Goal: Task Accomplishment & Management: Use online tool/utility

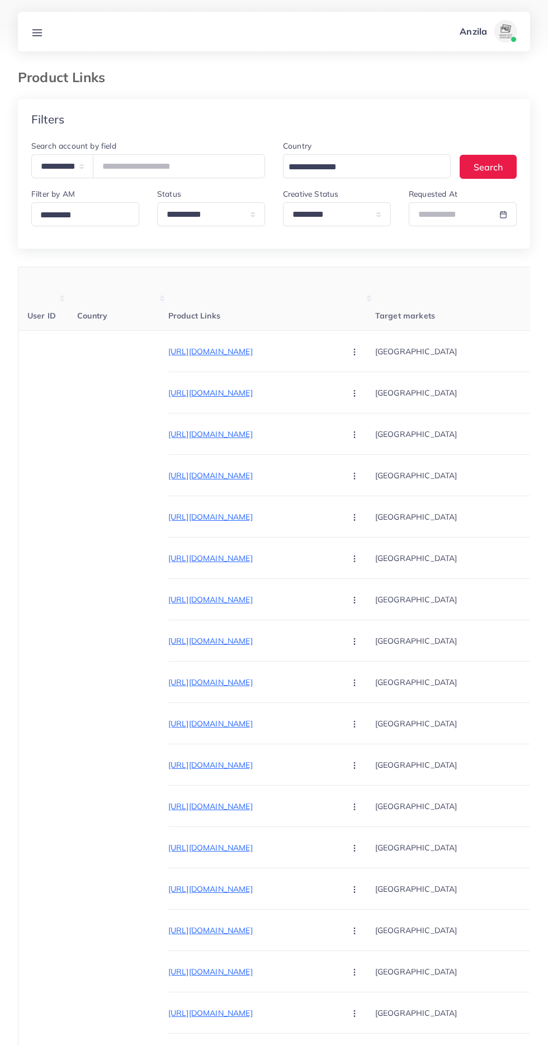
select select "*****"
select select "*********"
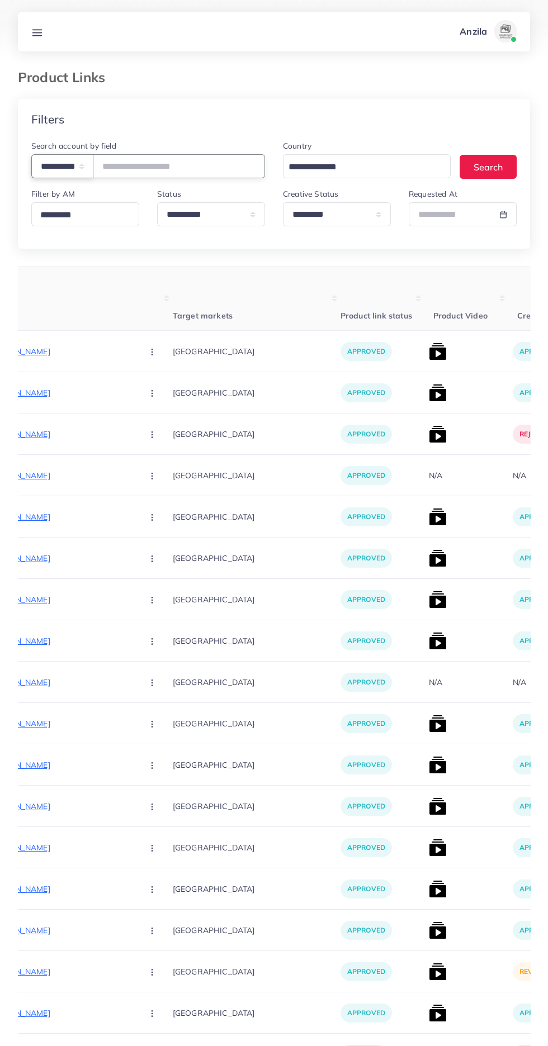
click at [75, 170] on select "**********" at bounding box center [62, 166] width 62 height 24
click at [75, 174] on select "**********" at bounding box center [62, 166] width 62 height 24
select select "**********"
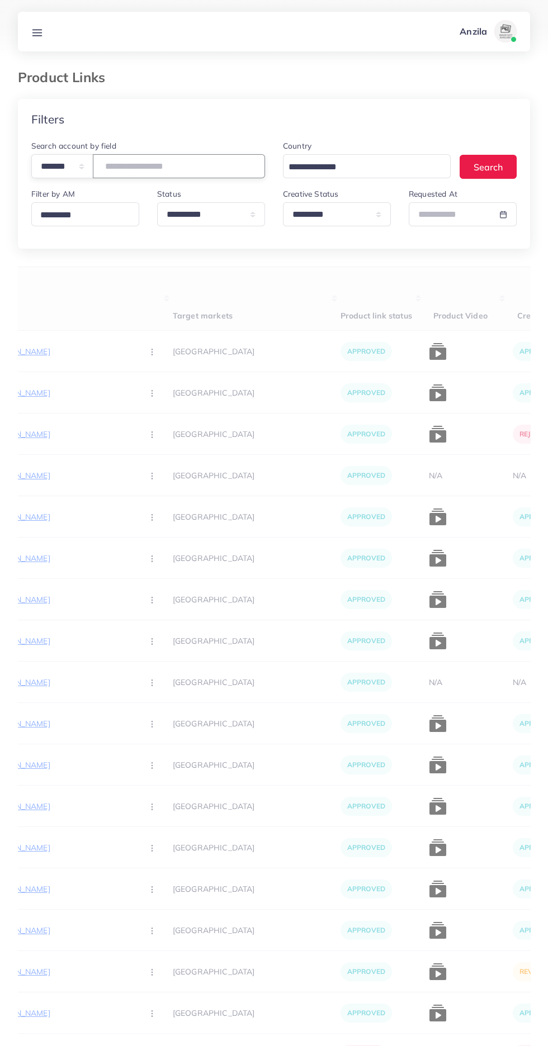
click at [181, 167] on input "number" at bounding box center [179, 166] width 172 height 24
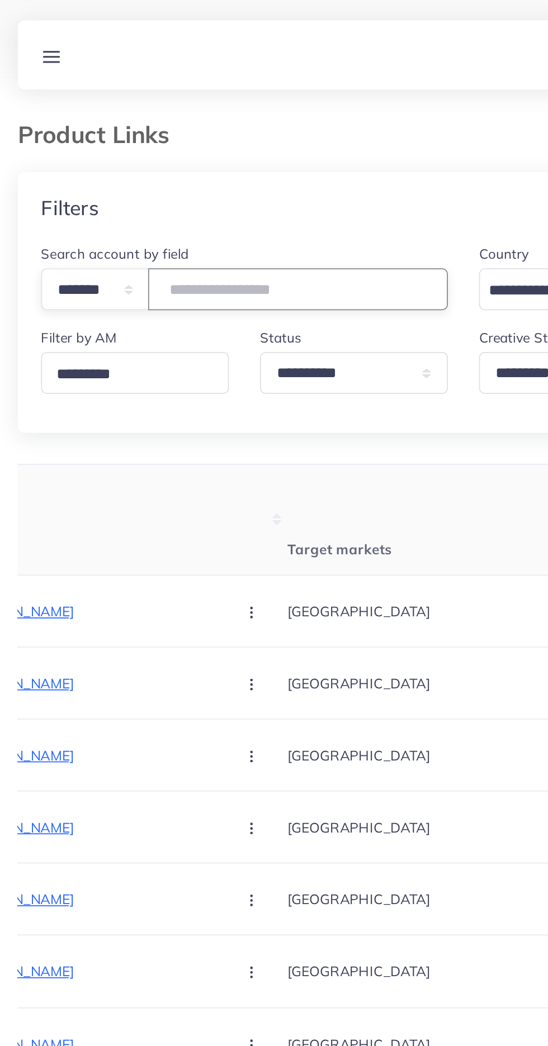
type input "*******"
click at [232, 112] on div "Filters" at bounding box center [274, 119] width 512 height 41
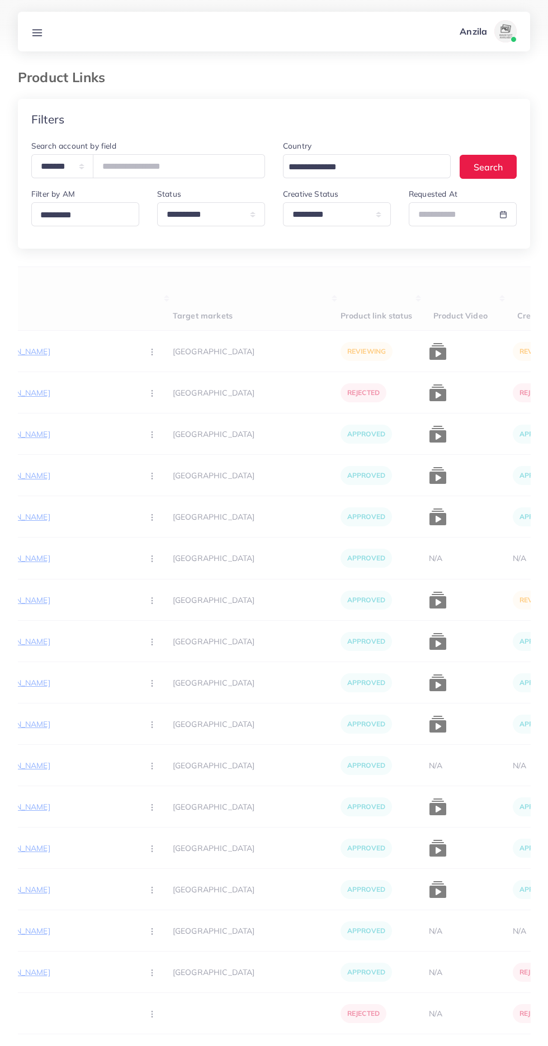
scroll to position [0, 175]
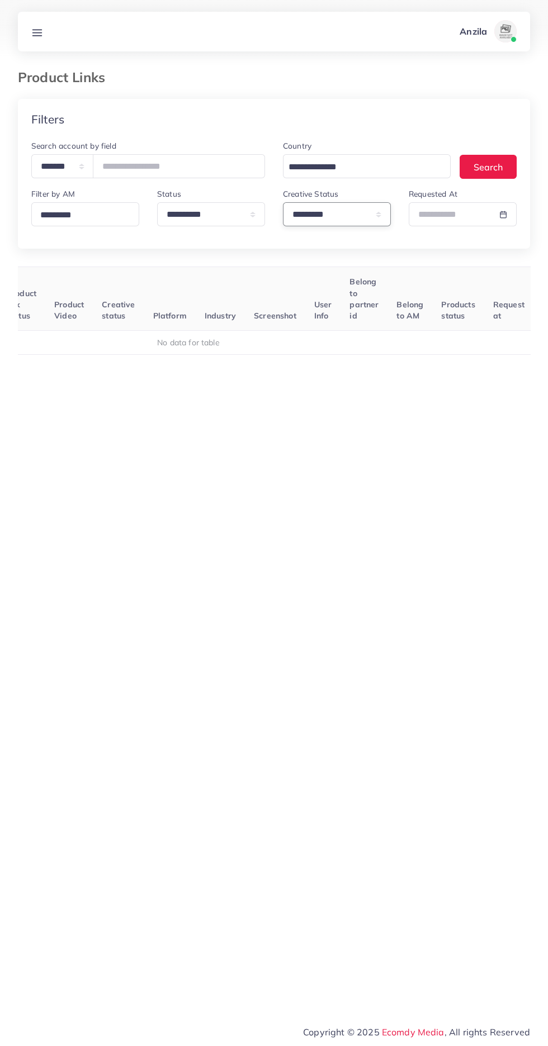
click at [357, 216] on select "**********" at bounding box center [337, 214] width 108 height 24
select select
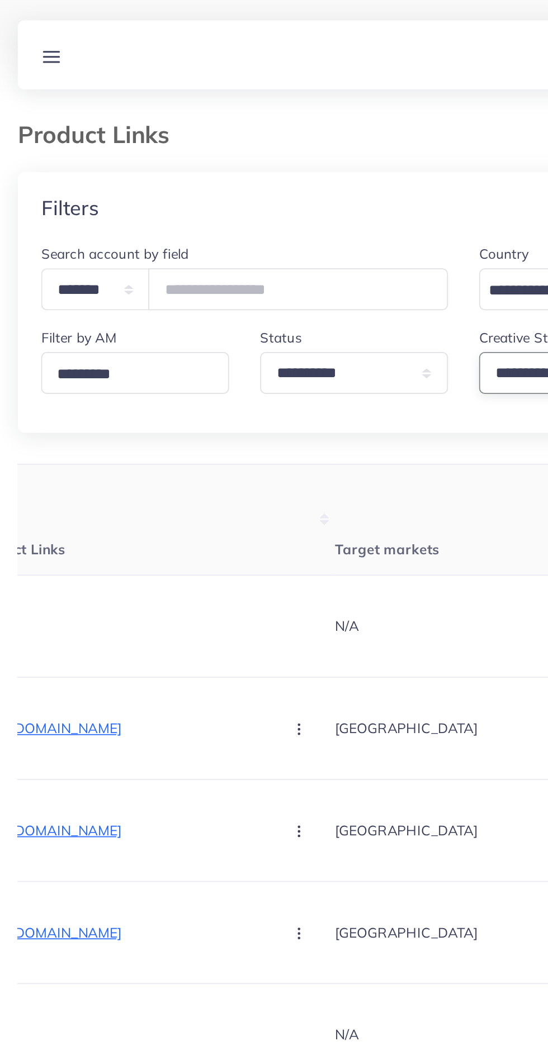
click at [304, 213] on select "**********" at bounding box center [337, 214] width 108 height 24
select select "*********"
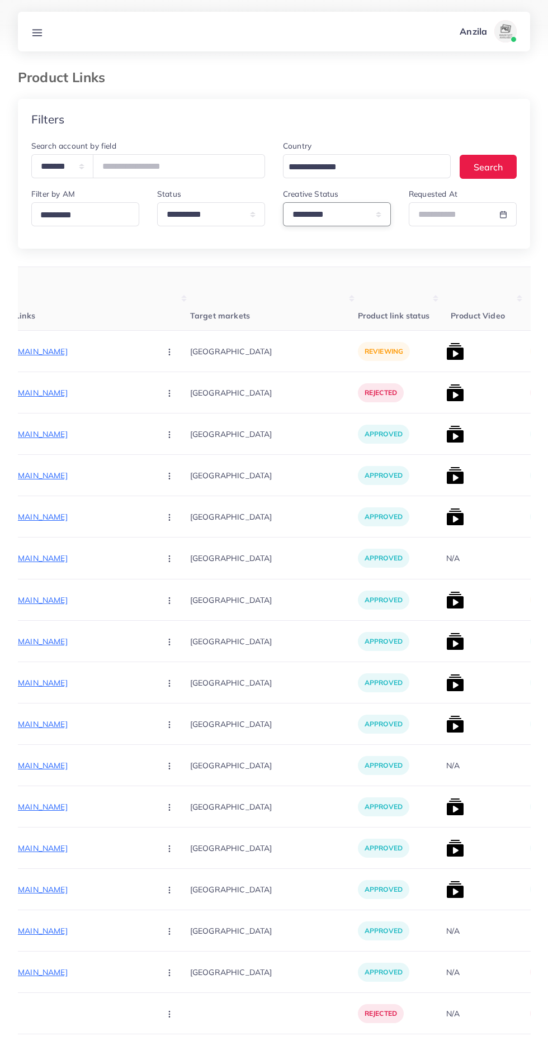
scroll to position [0, 198]
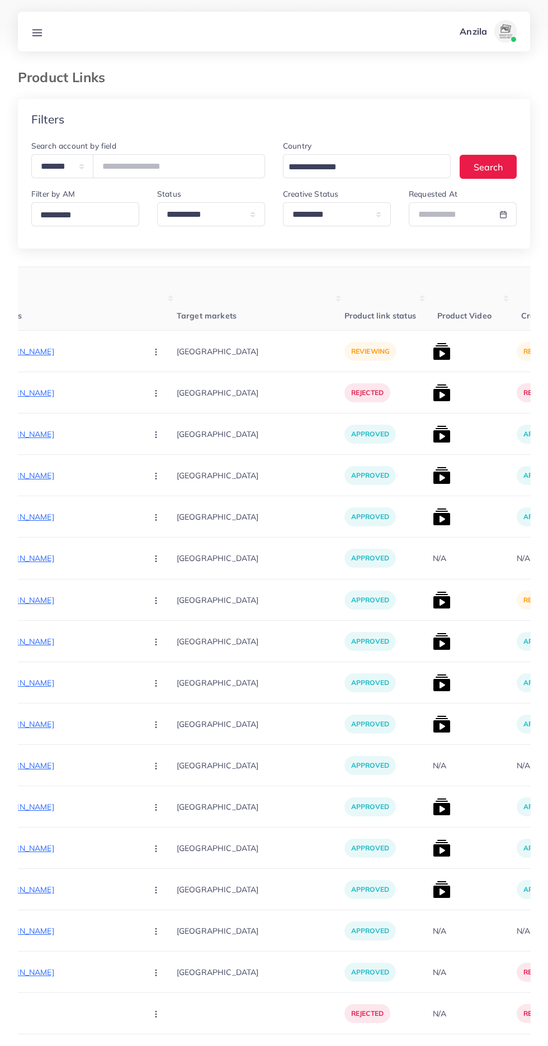
click at [433, 601] on img at bounding box center [442, 600] width 18 height 18
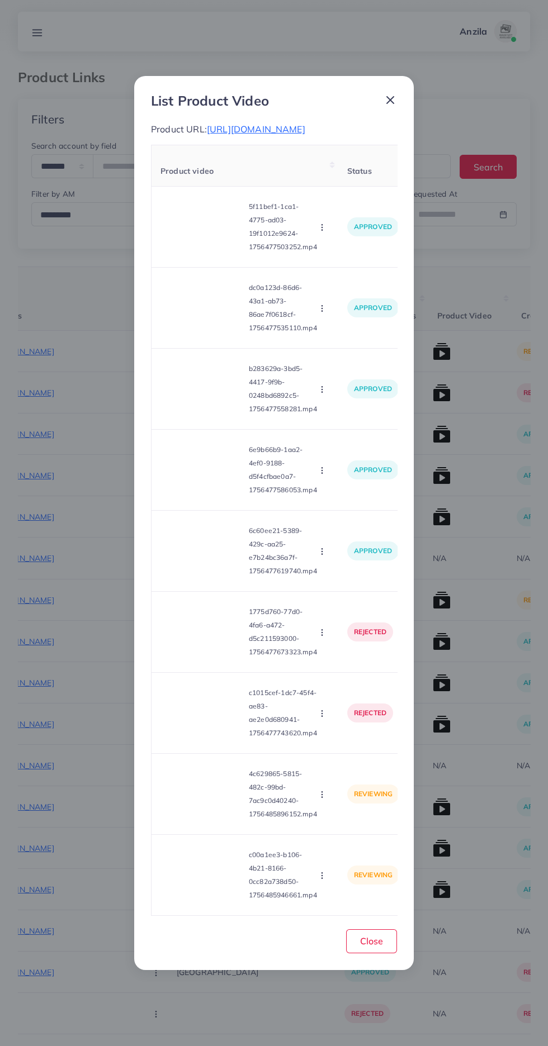
click at [184, 776] on video at bounding box center [202, 794] width 84 height 50
click at [200, 794] on circle at bounding box center [202, 793] width 15 height 15
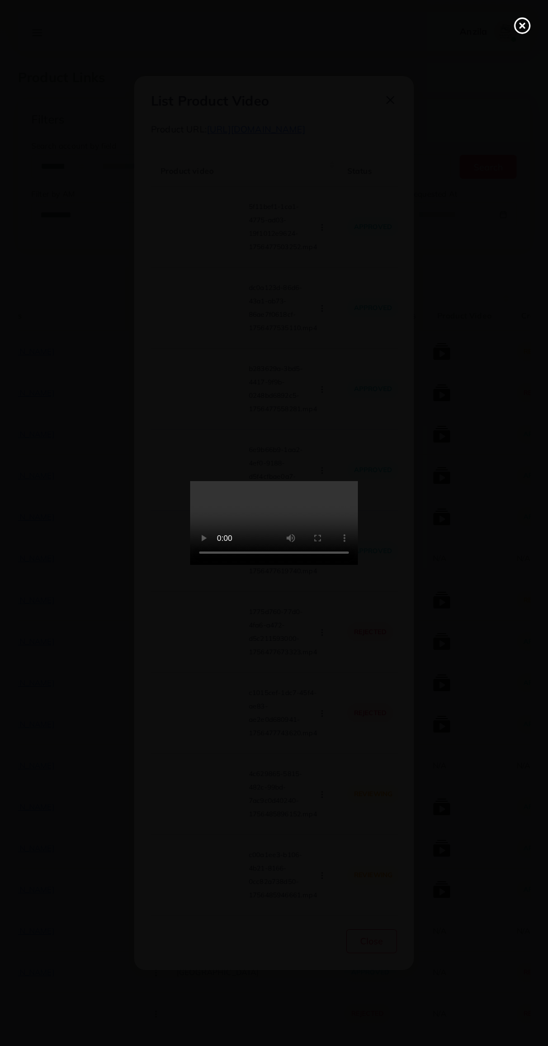
click at [521, 26] on line at bounding box center [522, 25] width 4 height 4
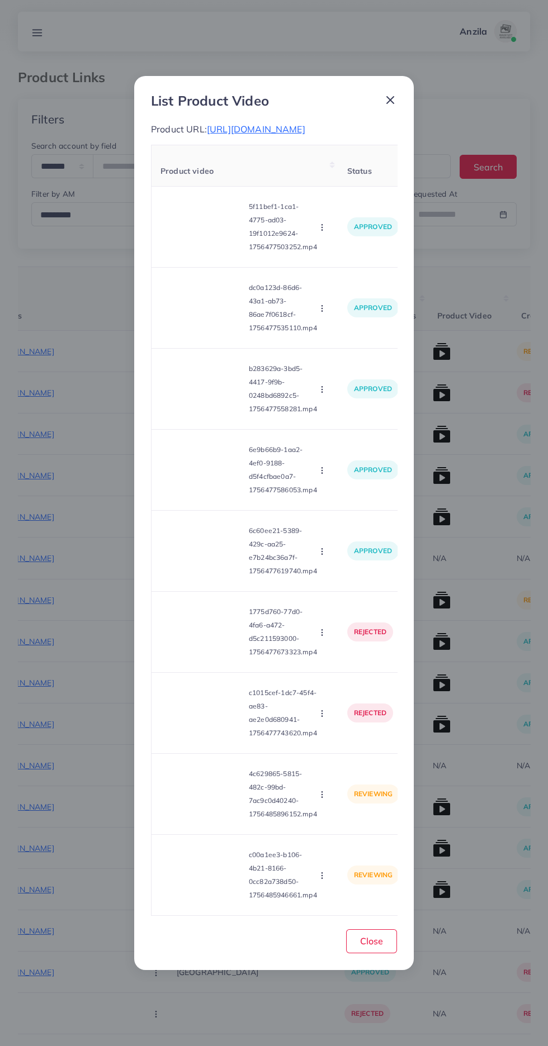
click at [324, 799] on icon "button" at bounding box center [321, 794] width 9 height 9
click at [345, 827] on span "Approve" at bounding box center [345, 821] width 37 height 11
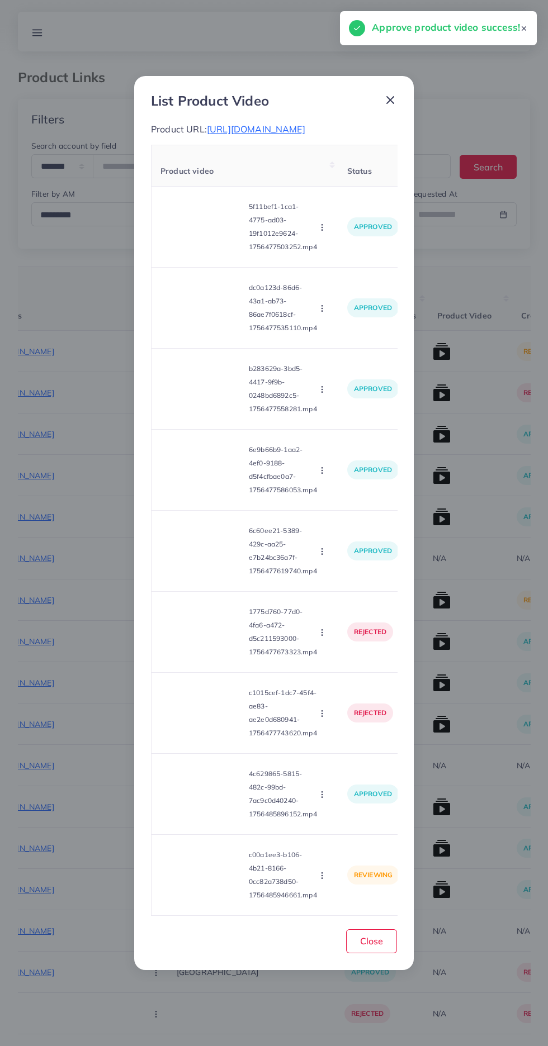
click at [198, 891] on video at bounding box center [202, 875] width 84 height 50
click at [213, 893] on div at bounding box center [202, 875] width 84 height 50
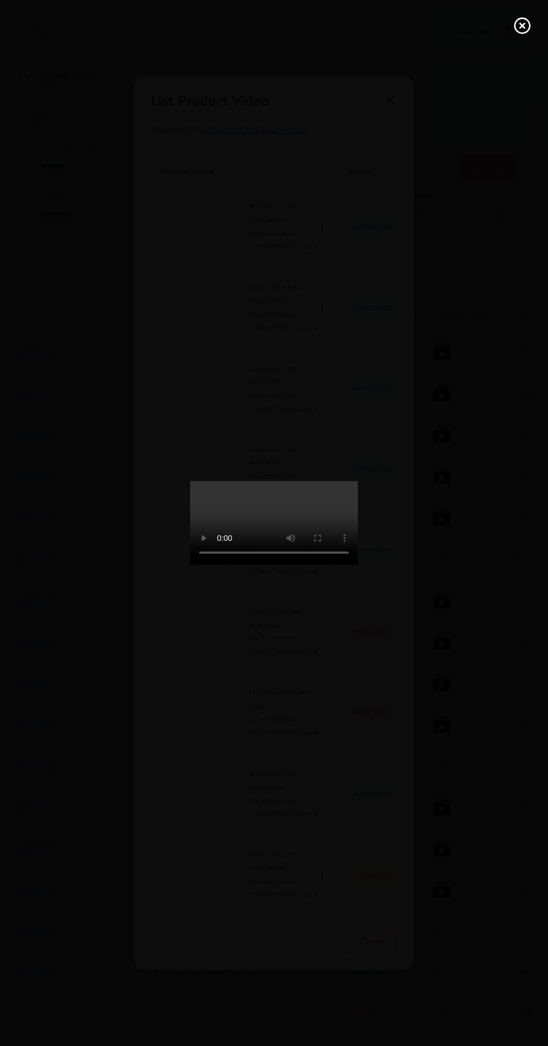
click at [522, 25] on line at bounding box center [522, 25] width 4 height 4
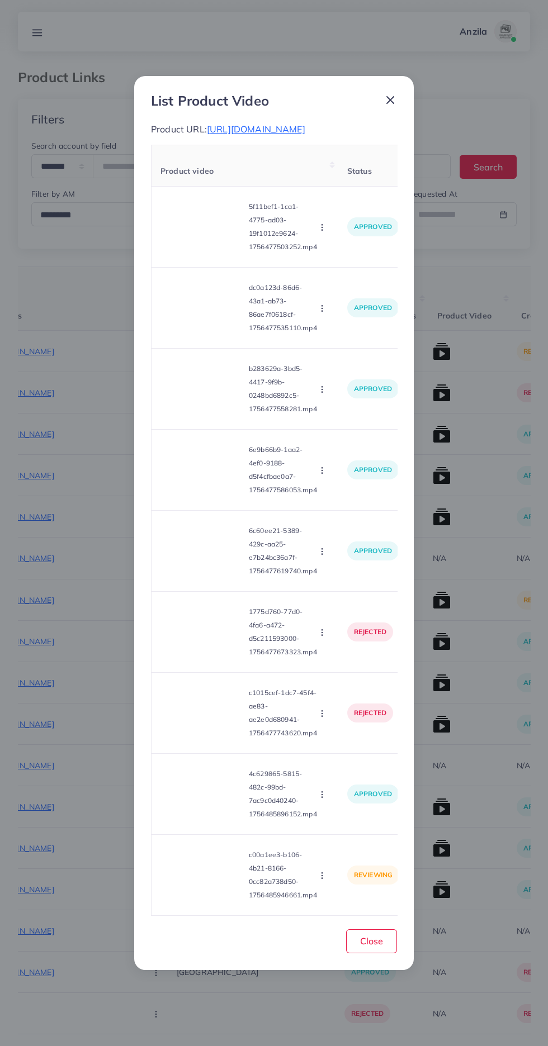
click at [332, 906] on td "c00a1ee3-b106-4b21-8166-0cc82a738d50-1756485946661.mp4 Approve Reject" at bounding box center [244, 874] width 187 height 81
click at [324, 880] on icon "button" at bounding box center [321, 875] width 9 height 9
click at [348, 828] on span "Approve" at bounding box center [345, 823] width 37 height 11
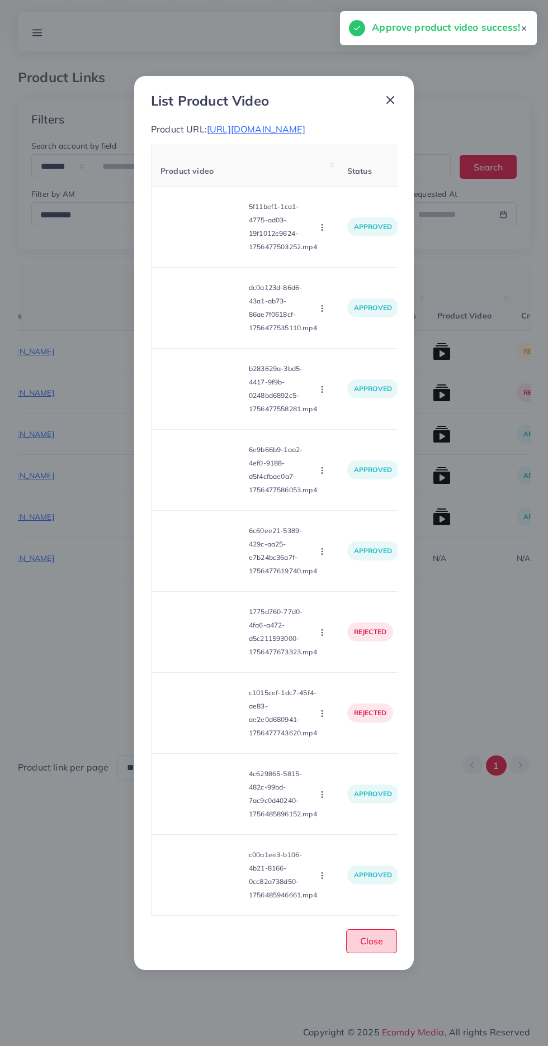
click at [371, 947] on span "Close" at bounding box center [371, 941] width 23 height 11
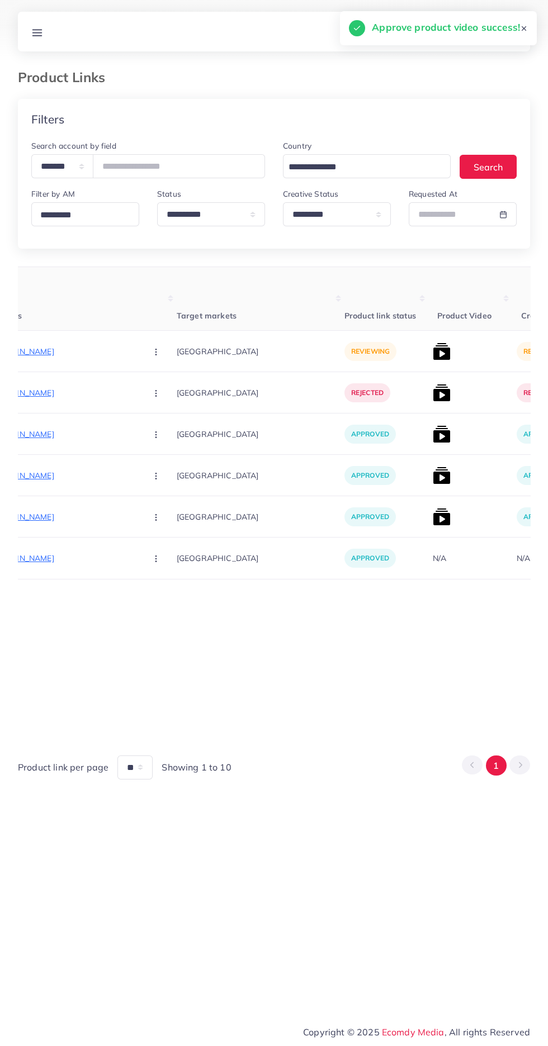
click at [60, 357] on p "[URL][DOMAIN_NAME]" at bounding box center [54, 351] width 168 height 13
click at [155, 355] on circle "button" at bounding box center [155, 354] width 1 height 1
click at [162, 388] on span "Approve" at bounding box center [180, 385] width 37 height 11
click at [433, 353] on img at bounding box center [442, 352] width 18 height 18
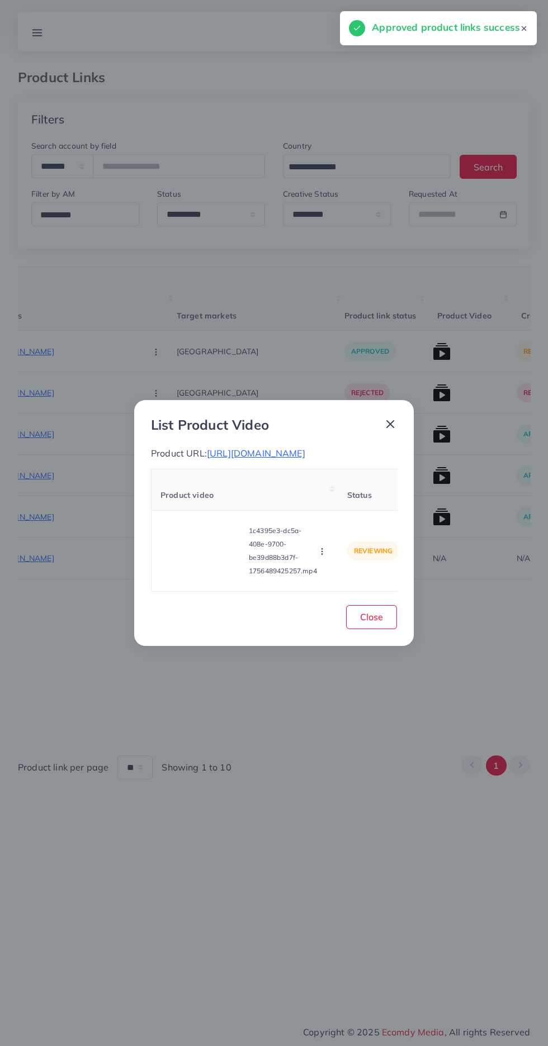
click at [192, 571] on video at bounding box center [202, 551] width 84 height 50
click at [213, 556] on div at bounding box center [202, 551] width 84 height 50
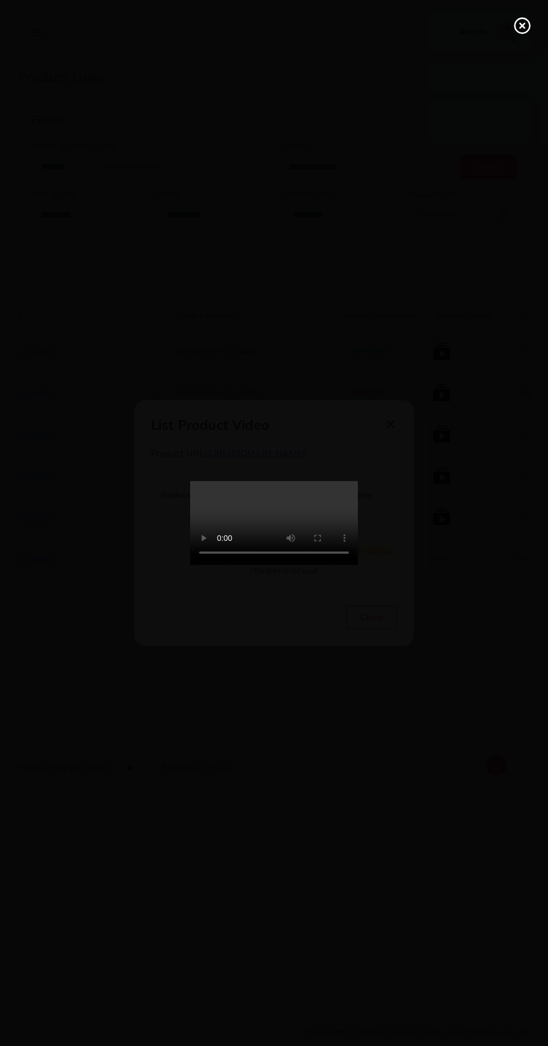
click at [518, 30] on icon at bounding box center [522, 26] width 18 height 18
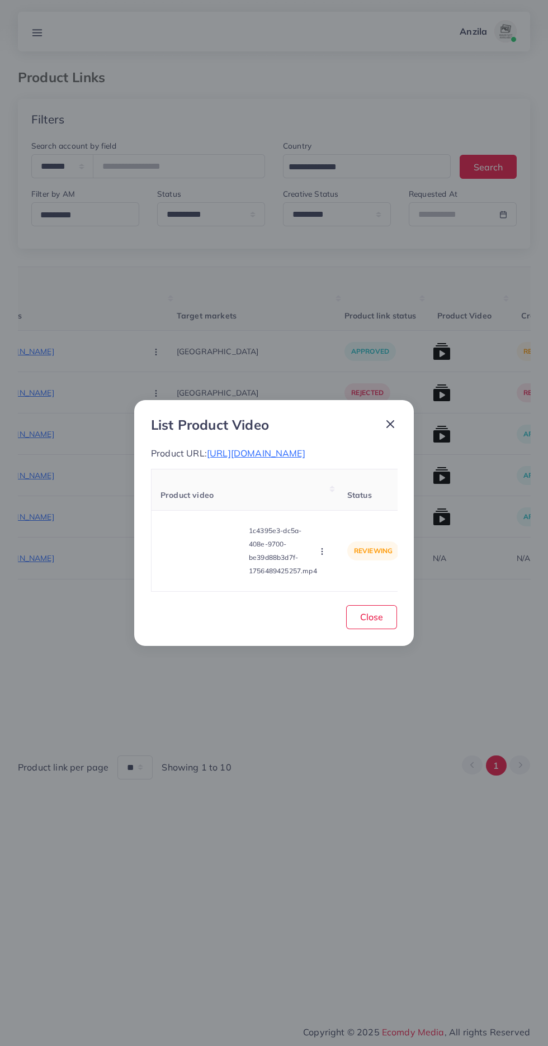
click at [329, 554] on button "button" at bounding box center [323, 550] width 12 height 11
click at [355, 505] on span "Approve" at bounding box center [345, 498] width 37 height 11
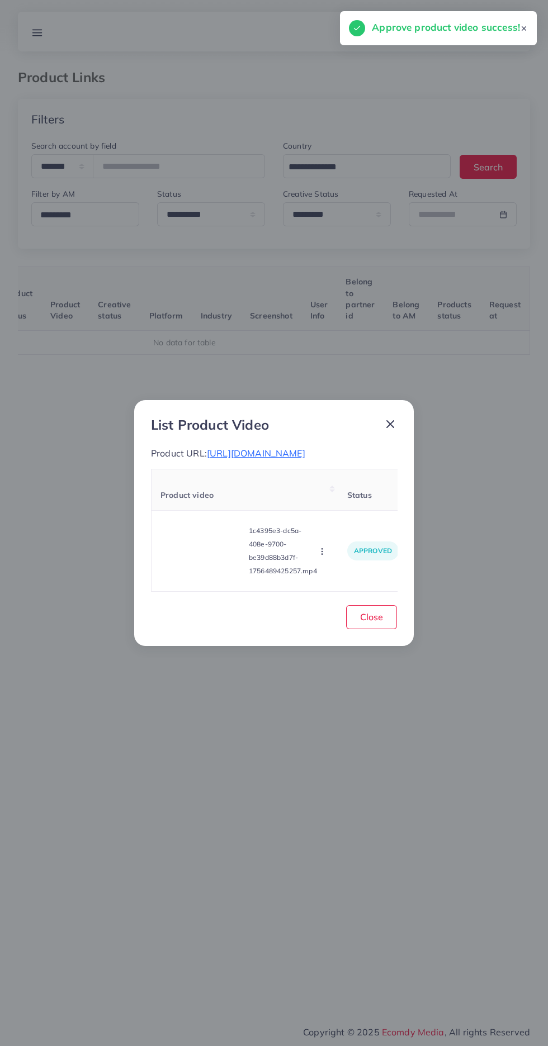
scroll to position [0, 175]
click at [381, 616] on button "Close" at bounding box center [371, 617] width 51 height 24
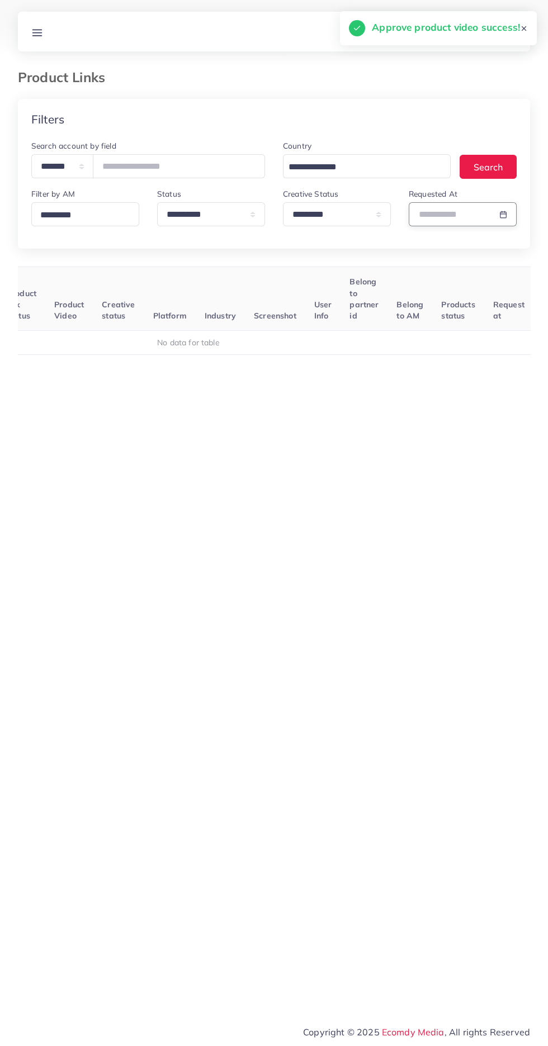
click at [457, 215] on input "text" at bounding box center [450, 214] width 82 height 24
click at [454, 368] on span "29" at bounding box center [454, 368] width 22 height 22
type input "**********"
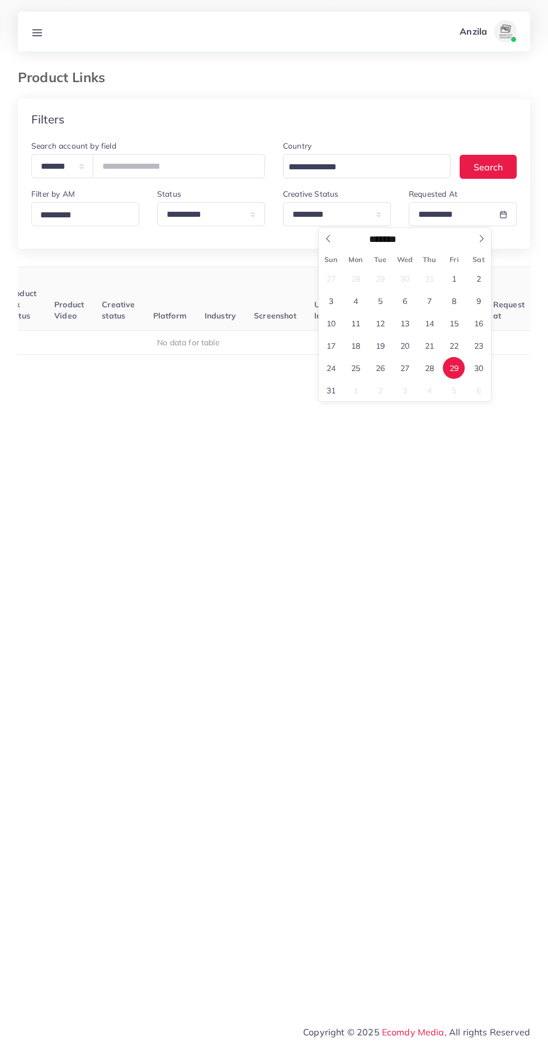
click at [454, 368] on span "29" at bounding box center [454, 368] width 22 height 22
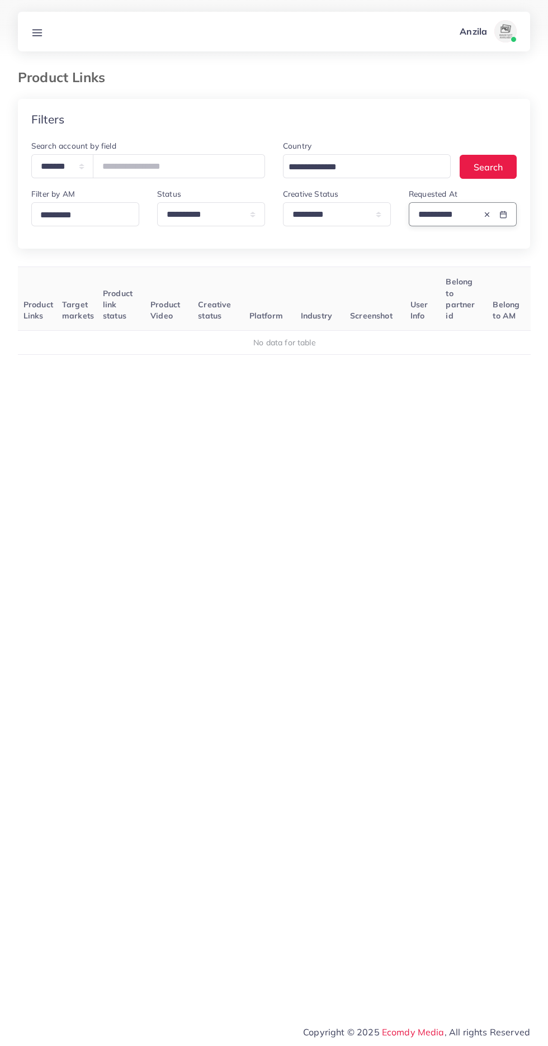
scroll to position [0, 78]
click at [37, 32] on line at bounding box center [37, 32] width 9 height 0
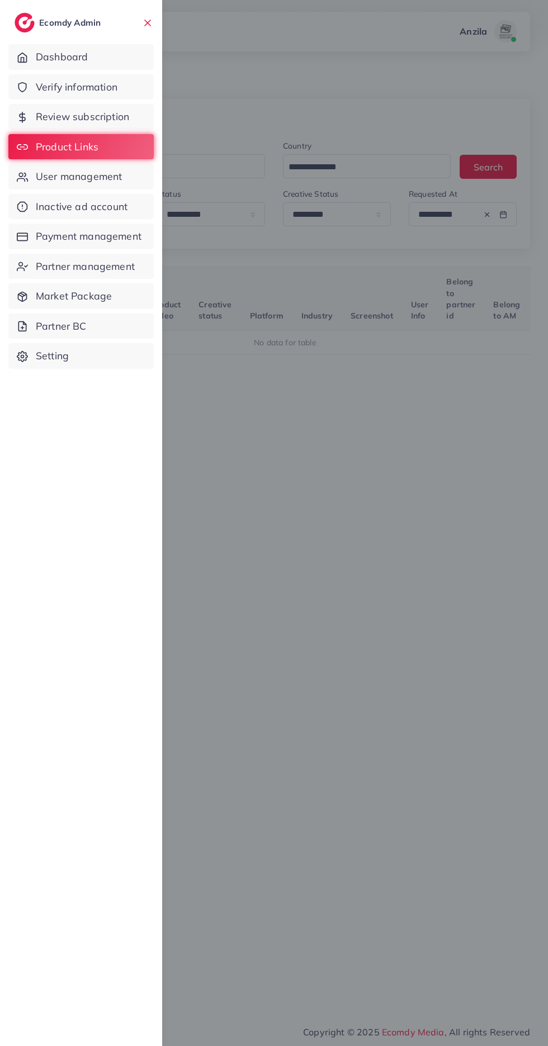
click at [50, 83] on span "Verify information" at bounding box center [77, 87] width 82 height 15
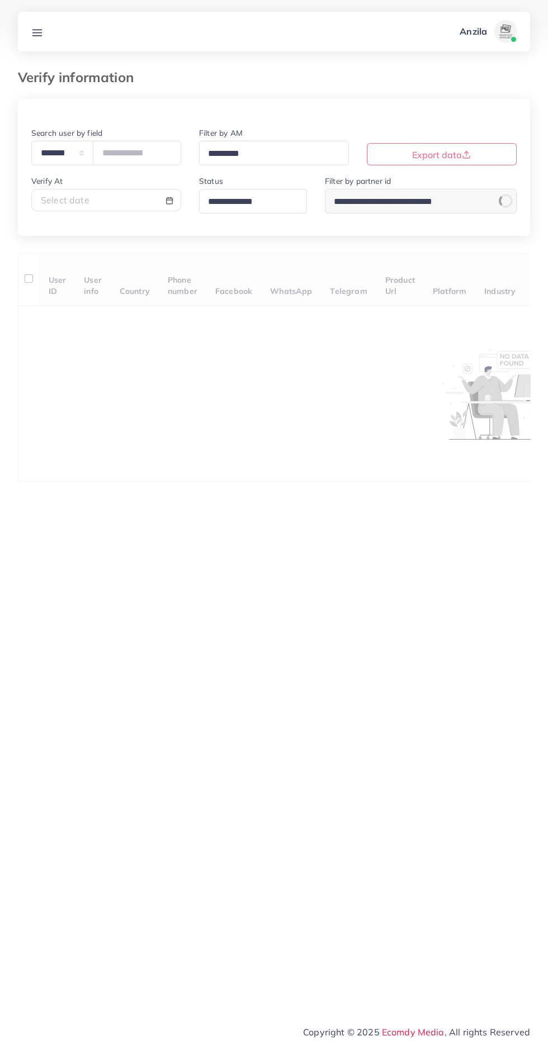
click at [249, 198] on input "Search for option" at bounding box center [248, 201] width 88 height 17
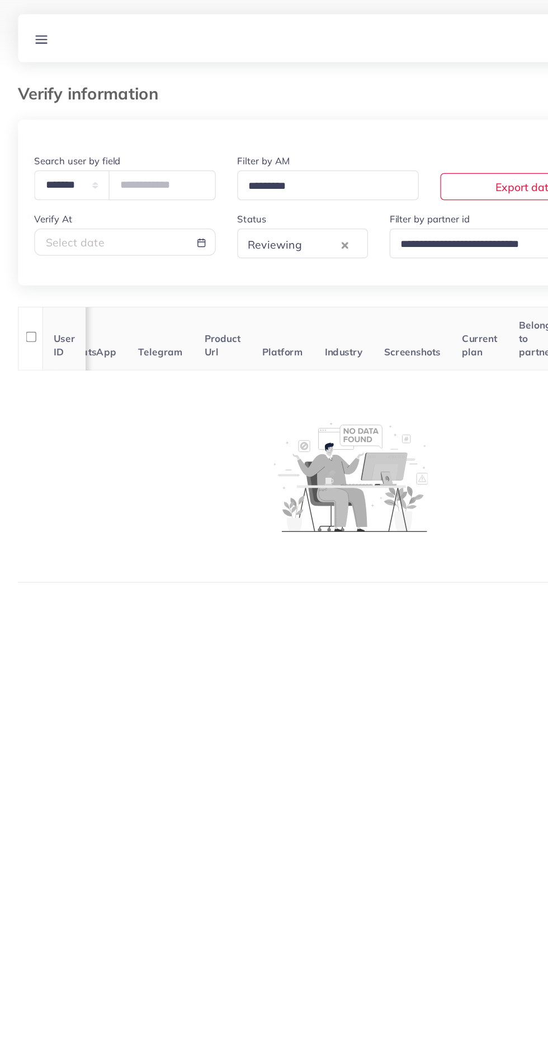
scroll to position [0, 214]
click at [129, 200] on div "Select date" at bounding box center [106, 200] width 131 height 13
select select "*"
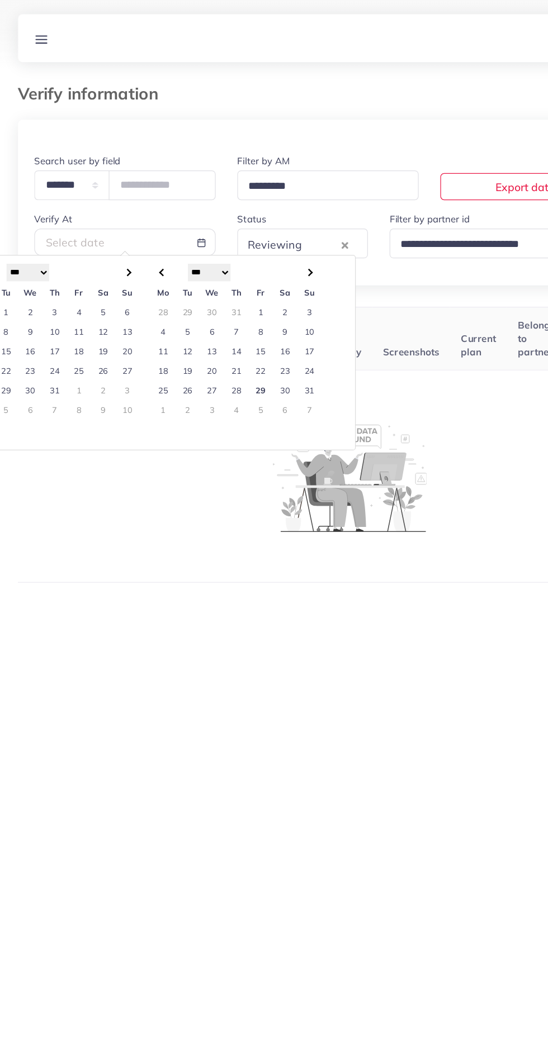
click at [218, 324] on td "29" at bounding box center [218, 323] width 20 height 16
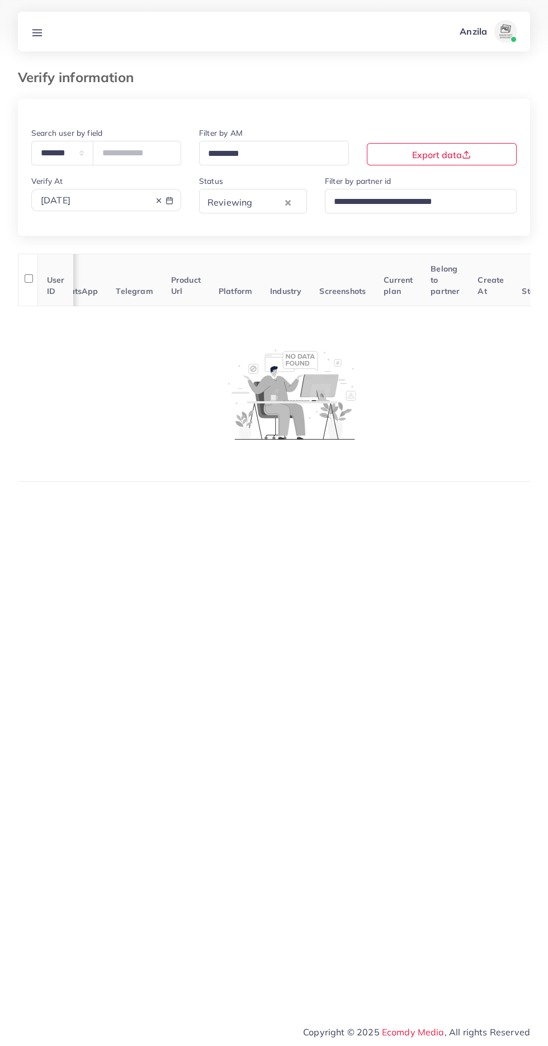
click at [34, 30] on icon at bounding box center [37, 33] width 12 height 12
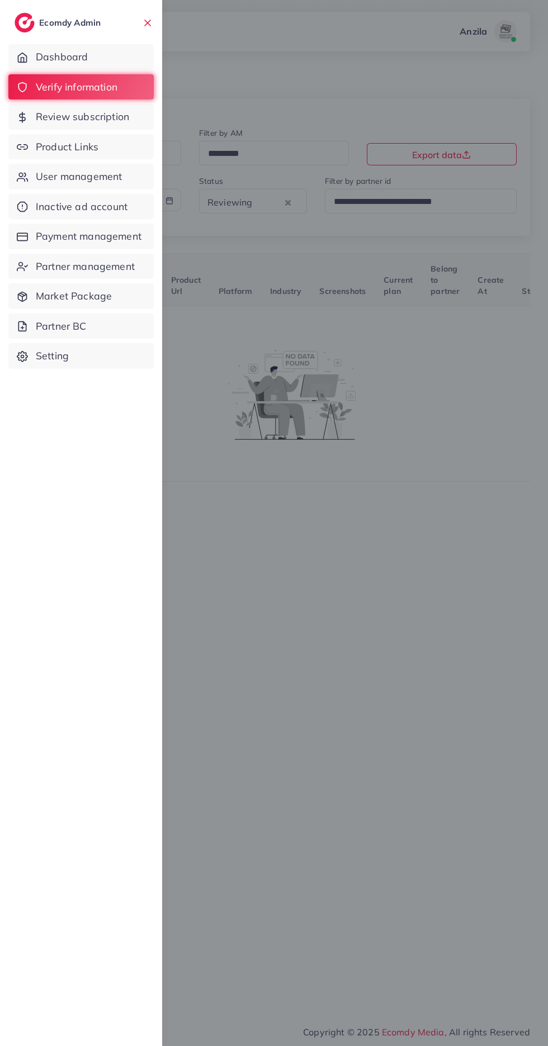
click at [46, 152] on span "Product Links" at bounding box center [67, 147] width 63 height 15
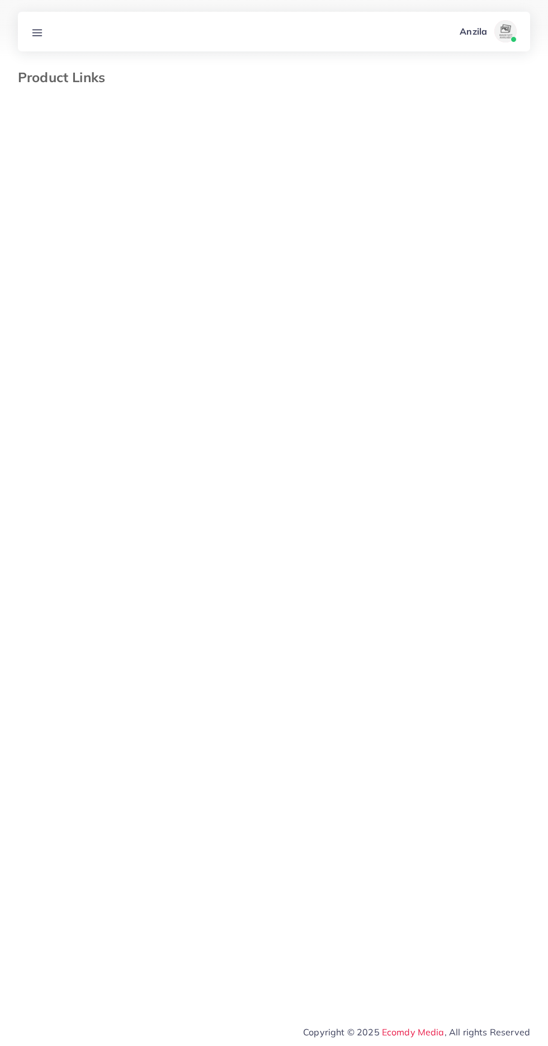
select select "*********"
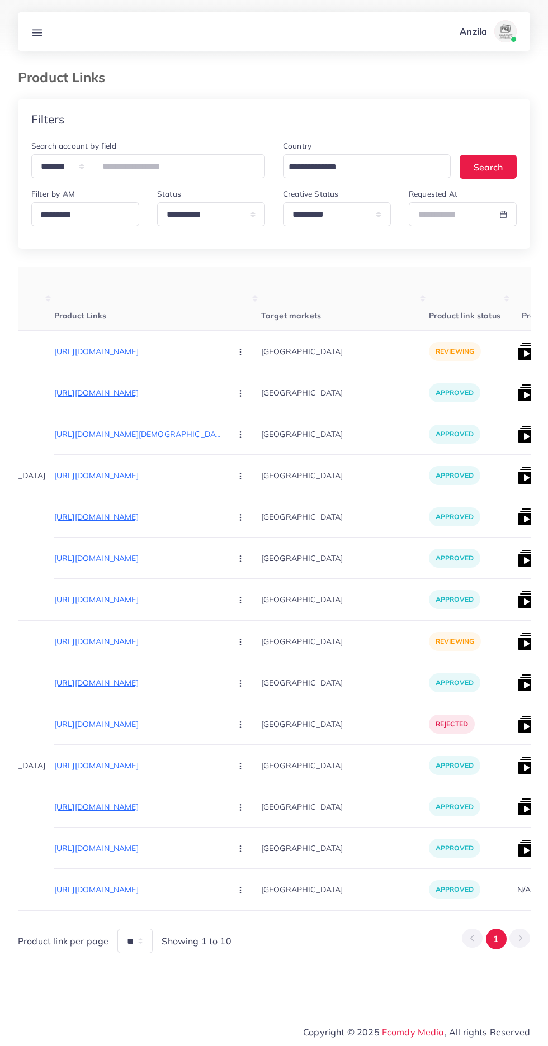
scroll to position [0, 173]
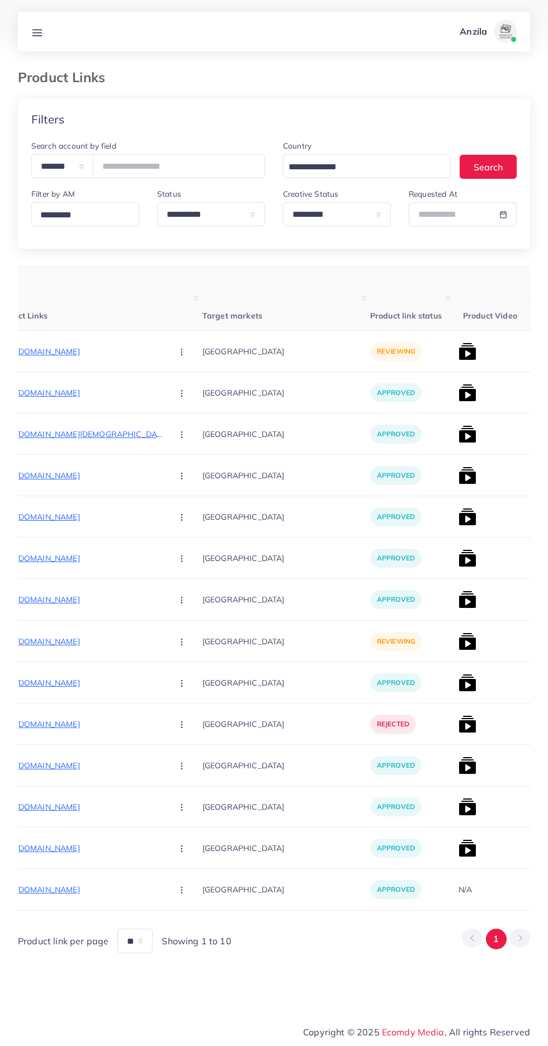
click at [97, 642] on p "[URL][DOMAIN_NAME]" at bounding box center [80, 641] width 168 height 13
click at [181, 642] on circle "button" at bounding box center [181, 642] width 1 height 1
click at [187, 676] on span "Approve" at bounding box center [205, 675] width 37 height 11
click at [458, 649] on img at bounding box center [467, 642] width 18 height 18
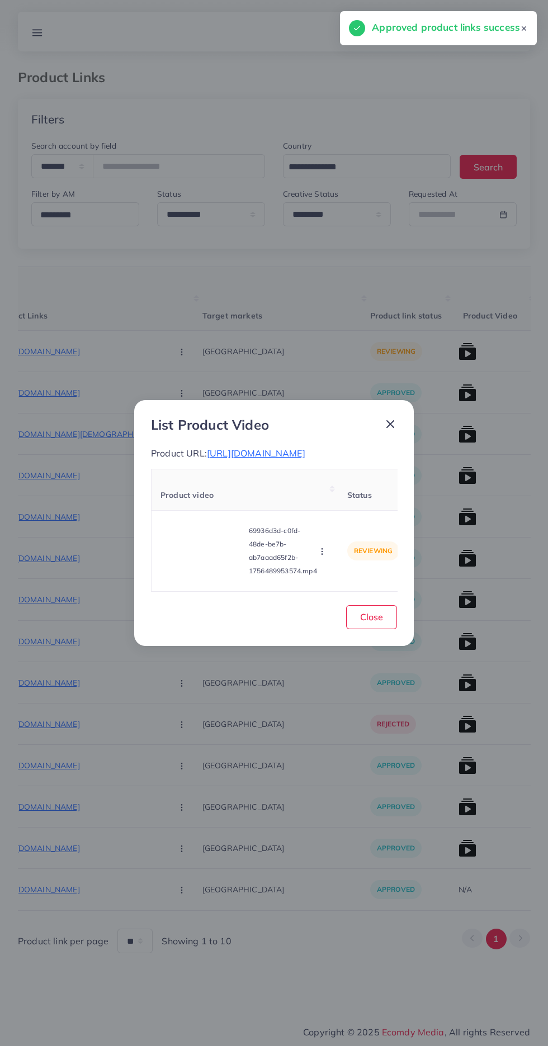
click at [193, 567] on video at bounding box center [202, 551] width 84 height 50
click at [203, 560] on icon at bounding box center [202, 551] width 18 height 18
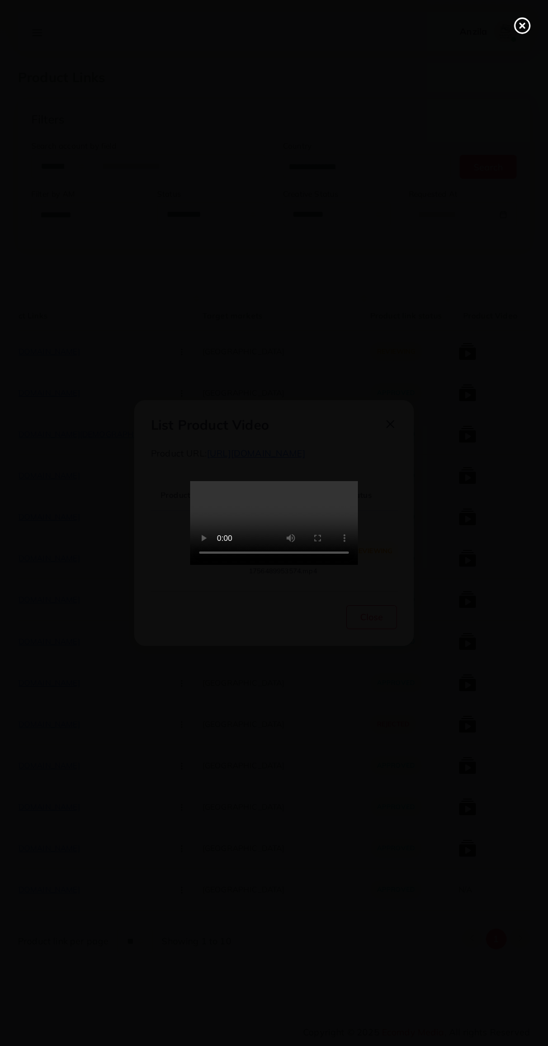
click at [522, 26] on line at bounding box center [522, 25] width 4 height 4
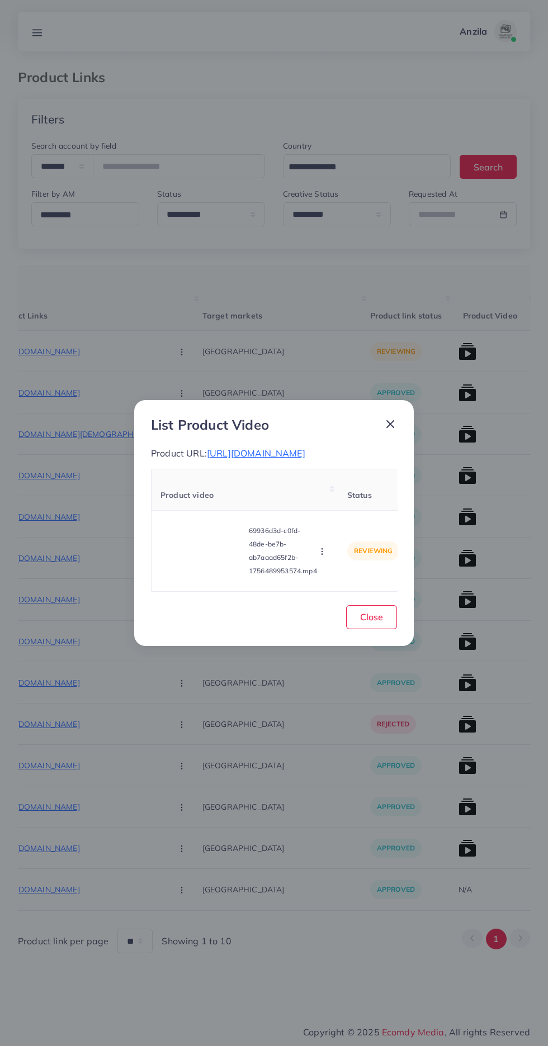
click at [324, 556] on icon "button" at bounding box center [321, 551] width 9 height 9
click at [341, 529] on span "Reject" at bounding box center [340, 523] width 27 height 11
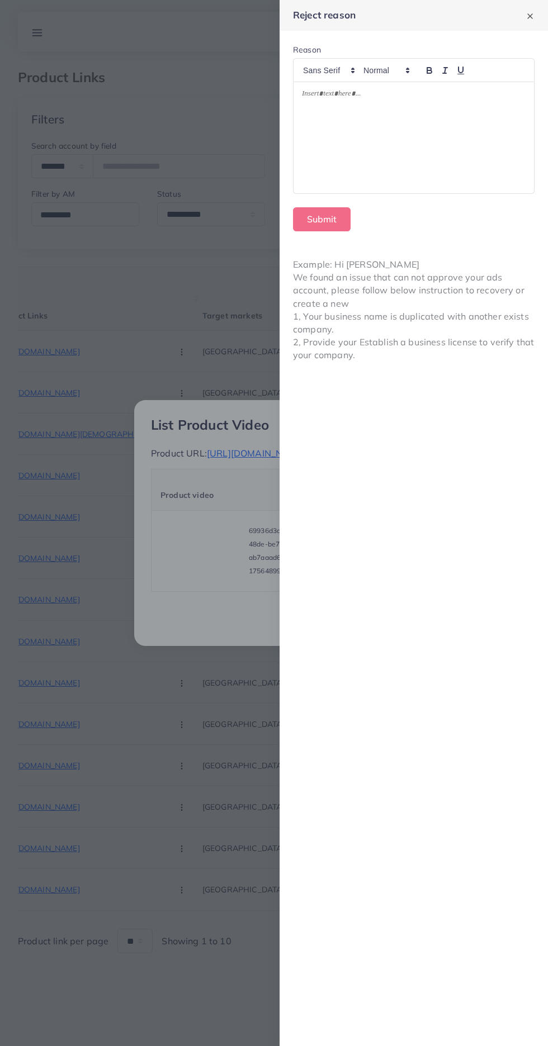
click at [185, 708] on div at bounding box center [274, 523] width 548 height 1046
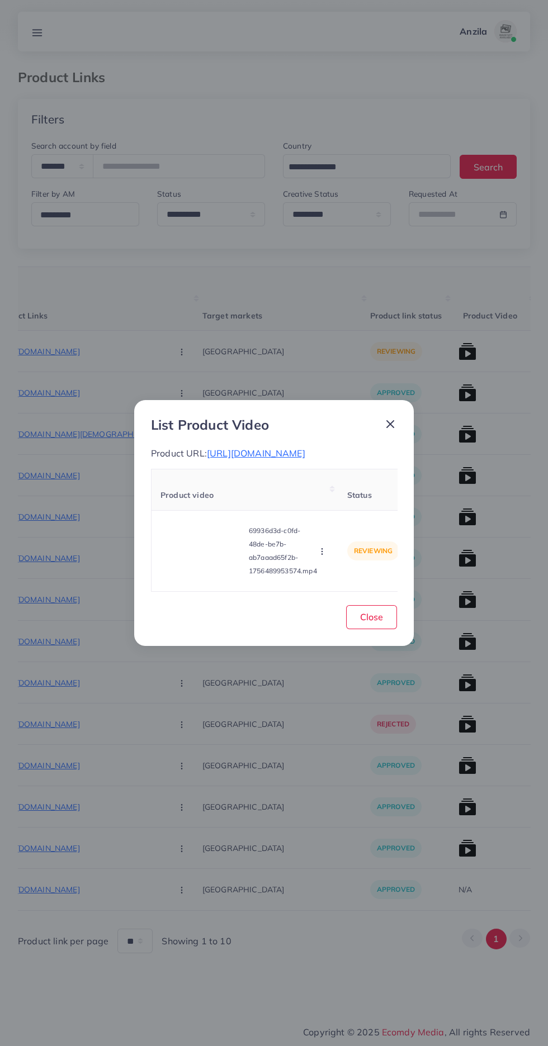
click at [329, 555] on button "button" at bounding box center [323, 550] width 12 height 11
click at [342, 505] on span "Approve" at bounding box center [345, 498] width 37 height 11
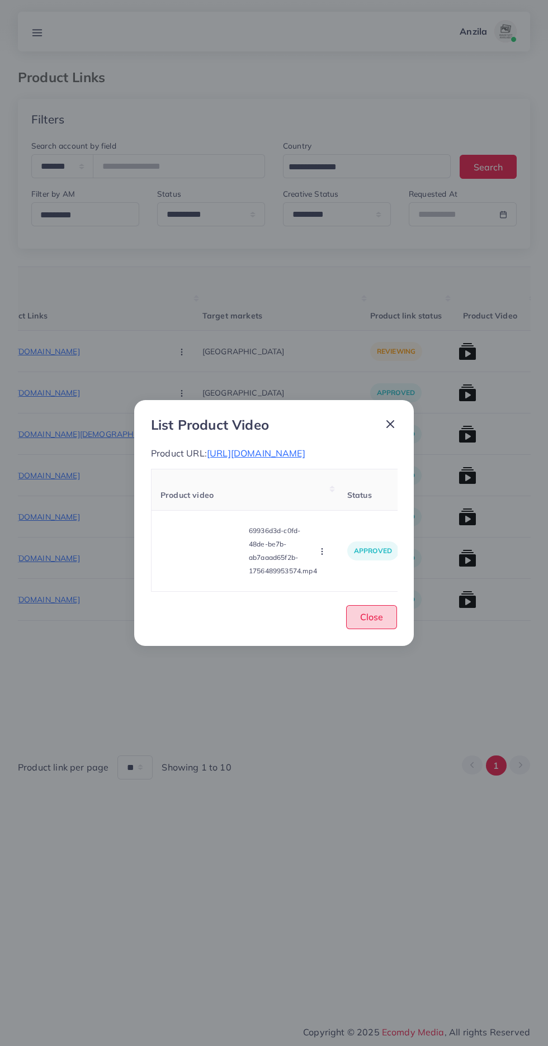
click at [368, 623] on span "Close" at bounding box center [371, 616] width 23 height 11
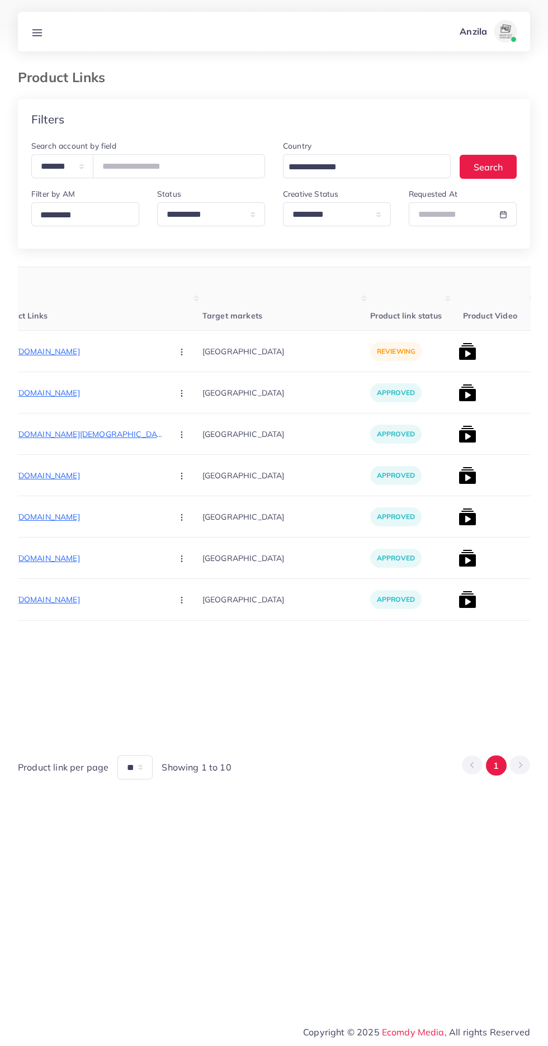
click at [49, 357] on p "[URL][DOMAIN_NAME]" at bounding box center [80, 351] width 168 height 13
click at [181, 352] on circle "button" at bounding box center [181, 352] width 1 height 1
click at [187, 411] on span "Reject" at bounding box center [200, 410] width 27 height 11
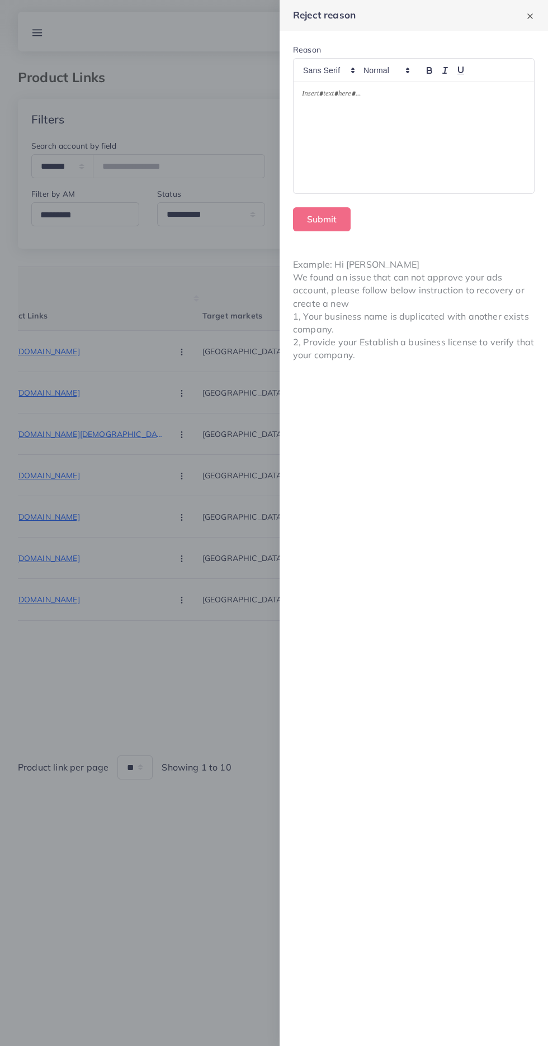
click at [316, 174] on div at bounding box center [413, 137] width 240 height 111
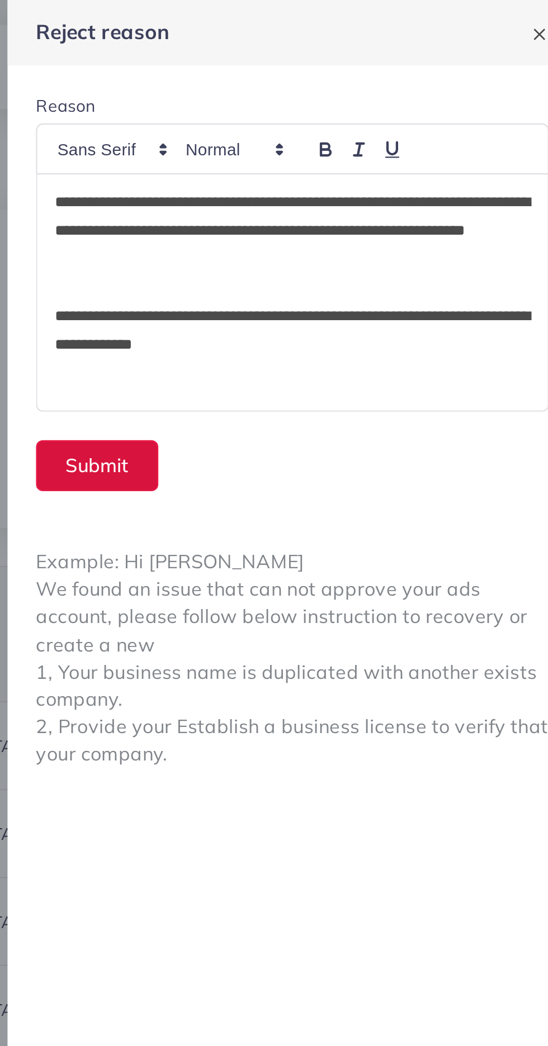
click at [318, 220] on button "Submit" at bounding box center [322, 219] width 58 height 24
